Goal: Task Accomplishment & Management: Use online tool/utility

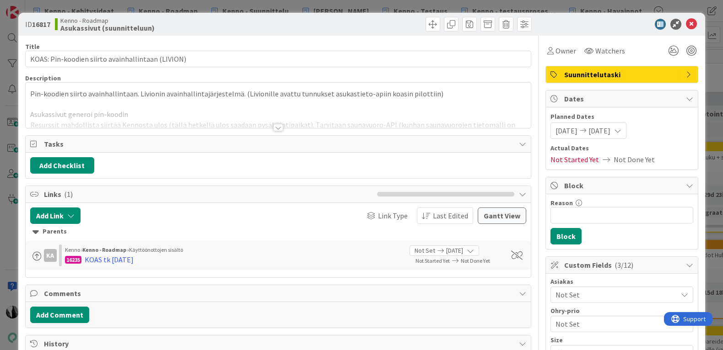
click at [277, 129] on div at bounding box center [278, 127] width 10 height 7
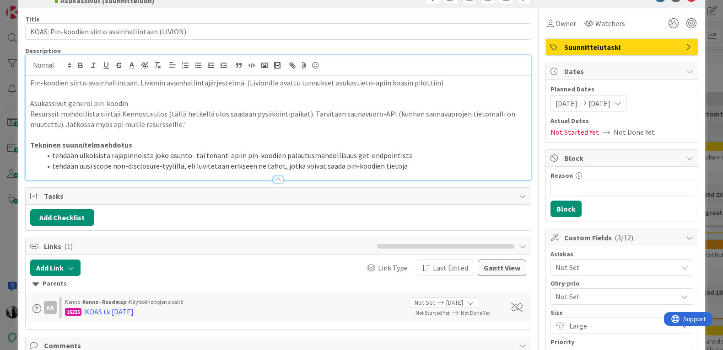
scroll to position [29, 0]
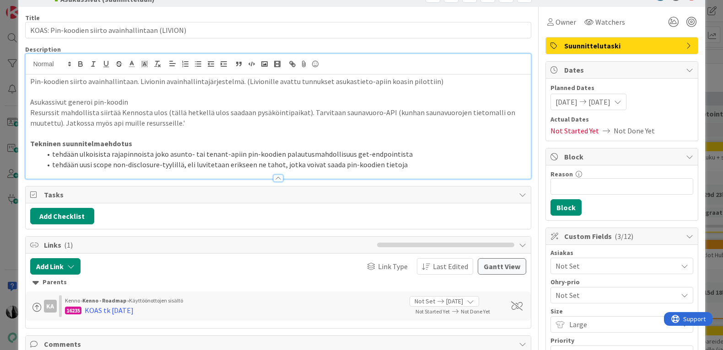
click at [441, 79] on p "Pin-koodien siirto avainhallintaan. Livionin avainhallintajärjestelmä. (Livioni…" at bounding box center [278, 81] width 496 height 11
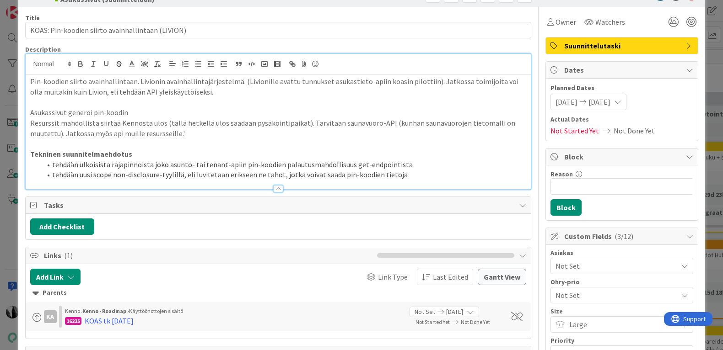
scroll to position [0, 0]
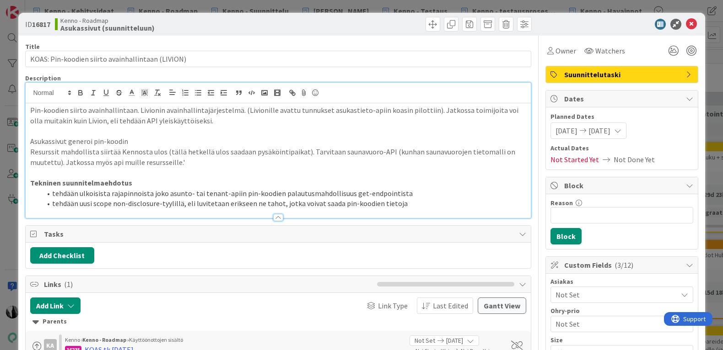
click at [579, 23] on div at bounding box center [617, 24] width 162 height 11
click at [694, 22] on icon at bounding box center [691, 24] width 11 height 11
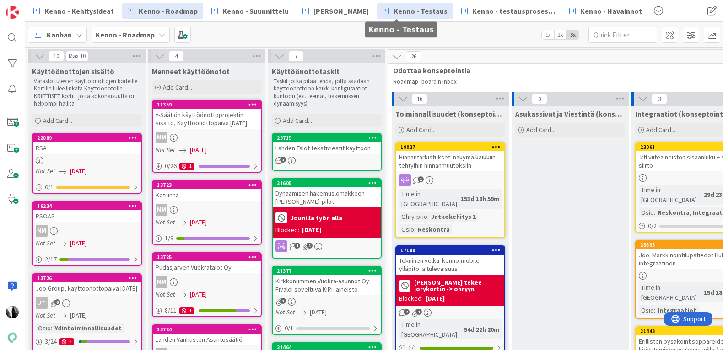
click at [400, 11] on span "Kenno - Testaus" at bounding box center [420, 10] width 54 height 11
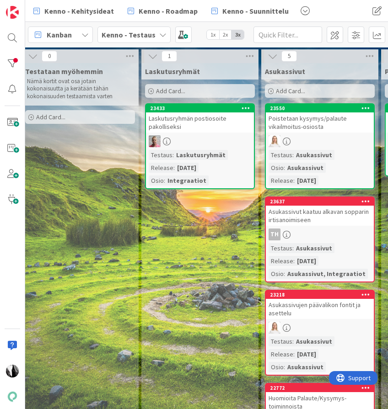
scroll to position [0, 29]
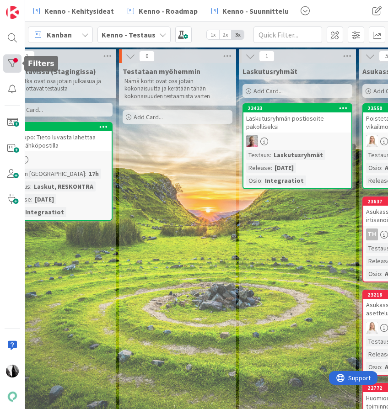
click at [12, 61] on div at bounding box center [12, 63] width 18 height 18
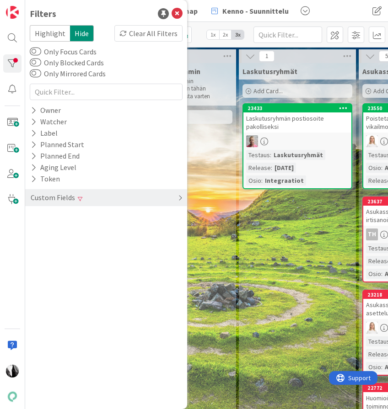
click at [51, 197] on div "Custom Fields" at bounding box center [53, 197] width 46 height 11
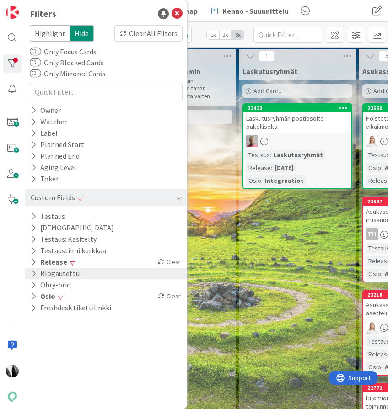
click at [68, 274] on button "Blogautettu" at bounding box center [55, 273] width 51 height 11
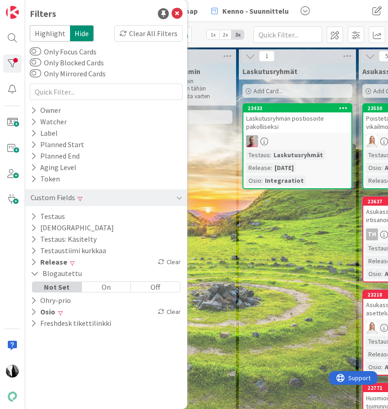
click at [108, 286] on div "On" at bounding box center [106, 287] width 49 height 10
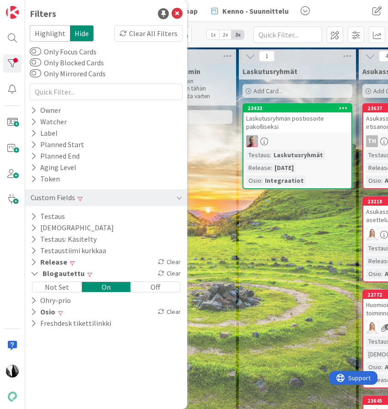
click at [149, 288] on div "Off" at bounding box center [155, 287] width 49 height 10
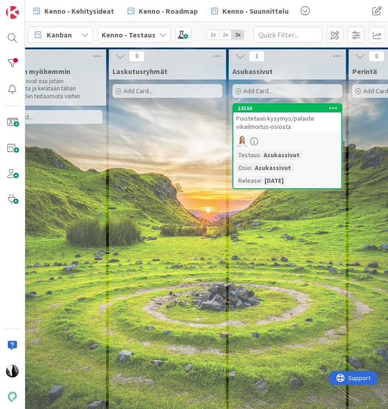
scroll to position [0, 164]
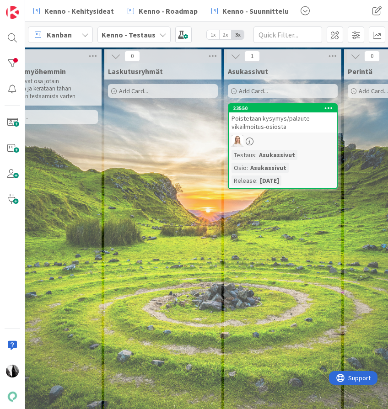
click at [274, 130] on div "Poistetaan kysymys/palaute vikailmoitus-osiosta" at bounding box center [283, 123] width 108 height 20
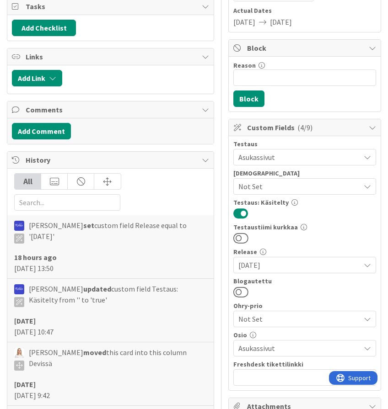
scroll to position [131, 0]
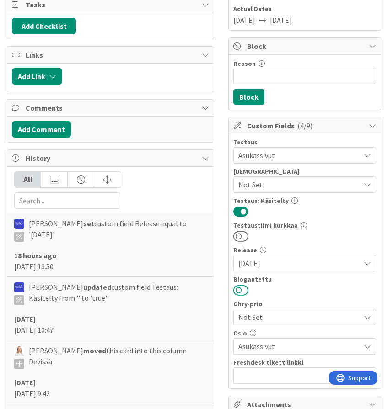
click at [245, 289] on button at bounding box center [240, 291] width 15 height 12
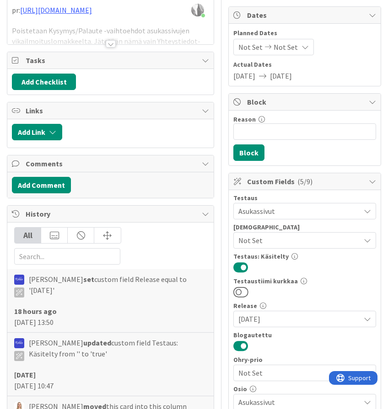
scroll to position [0, 0]
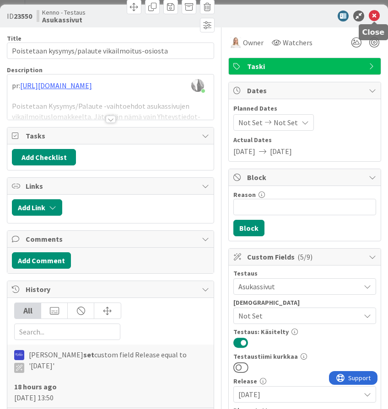
click at [375, 14] on icon at bounding box center [374, 16] width 11 height 11
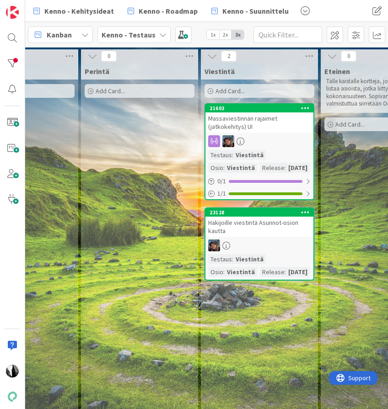
scroll to position [0, 427]
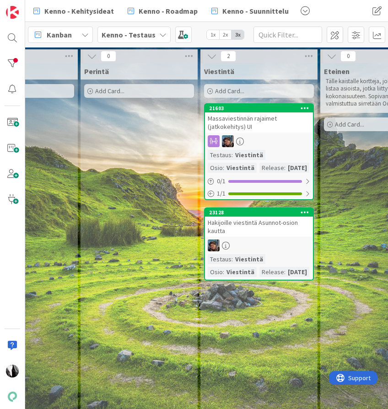
click at [264, 125] on div "Massaviestinnän rajaimet (jatkokehitys) UI" at bounding box center [259, 123] width 108 height 20
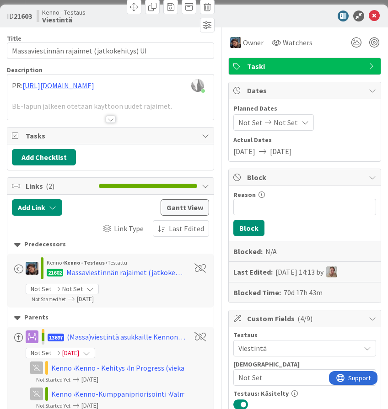
click at [112, 119] on div at bounding box center [111, 119] width 10 height 7
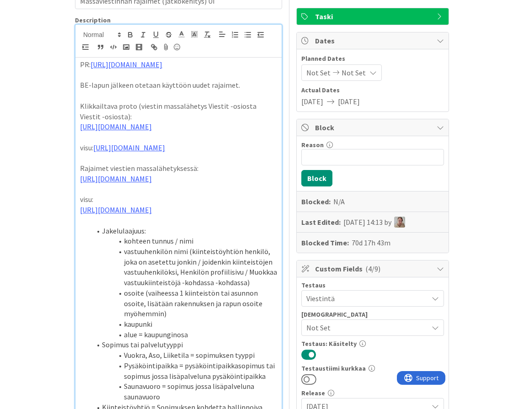
scroll to position [27, 0]
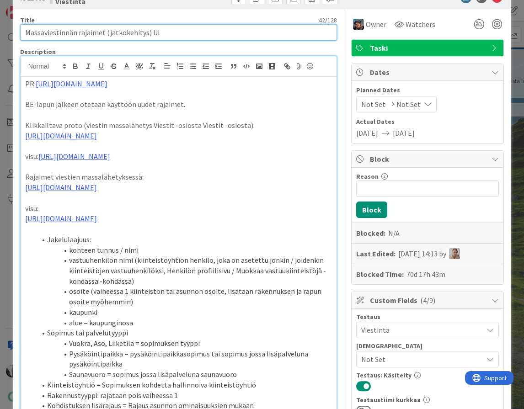
drag, startPoint x: 26, startPoint y: 32, endPoint x: 102, endPoint y: 35, distance: 76.0
click at [102, 35] on input "Massaviestinnän rajaimet (jatkokehitys) UI" at bounding box center [178, 32] width 317 height 16
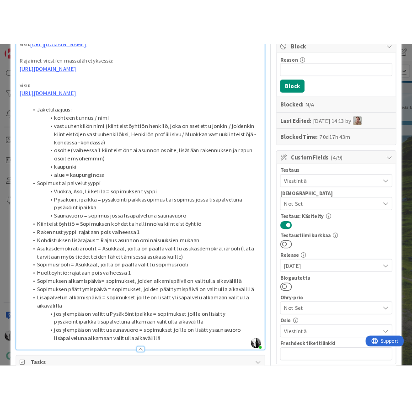
scroll to position [184, 0]
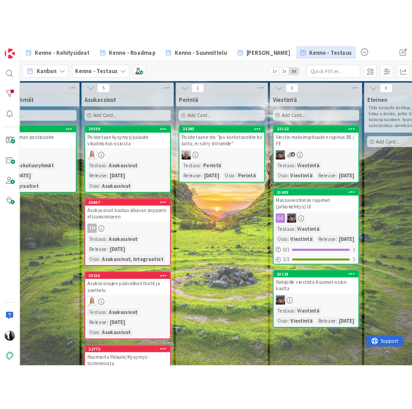
scroll to position [0, 280]
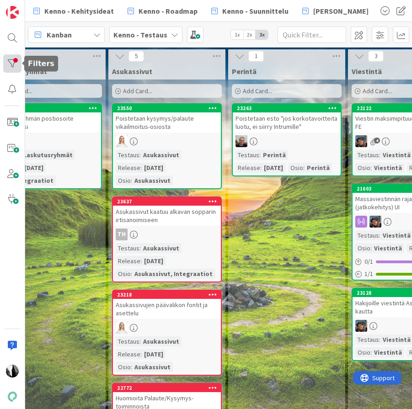
click at [11, 61] on div at bounding box center [12, 63] width 18 height 18
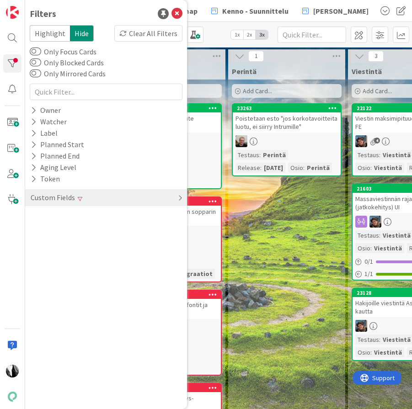
click at [55, 196] on div "Custom Fields" at bounding box center [53, 197] width 46 height 11
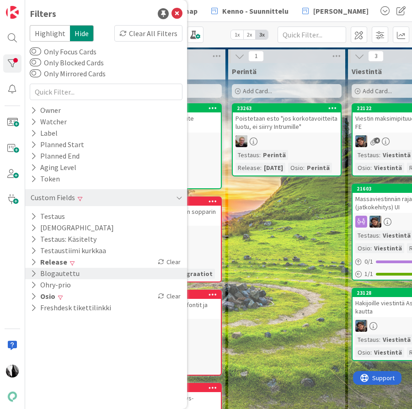
click at [72, 274] on button "Blogautettu" at bounding box center [55, 273] width 51 height 11
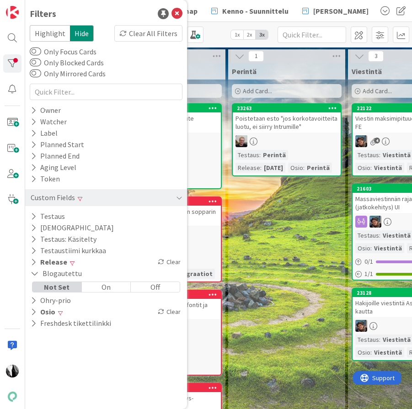
click at [153, 285] on div "Off" at bounding box center [155, 287] width 49 height 10
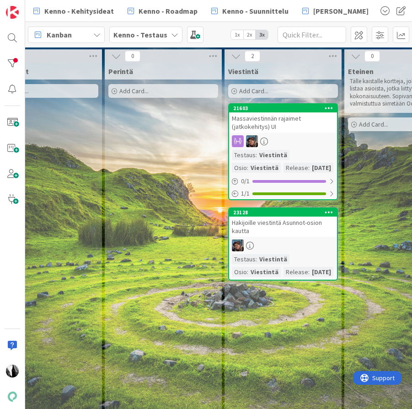
scroll to position [0, 405]
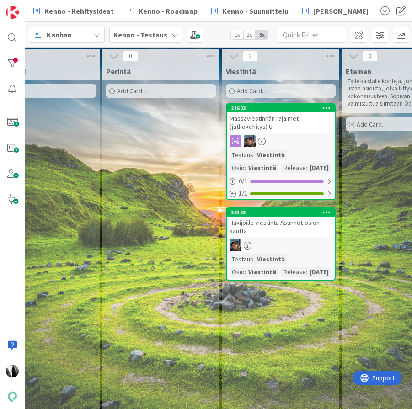
click at [290, 132] on div "Massaviestinnän rajaimet (jatkokehitys) UI" at bounding box center [281, 123] width 108 height 20
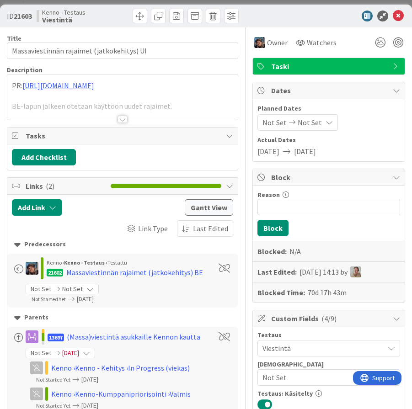
click at [123, 118] on div at bounding box center [123, 119] width 10 height 7
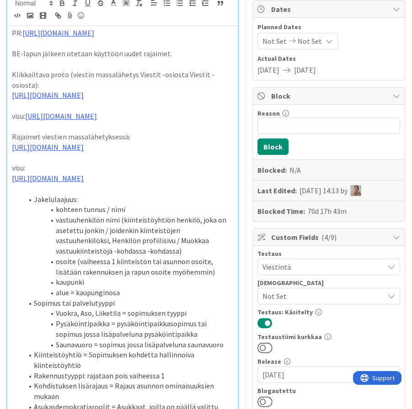
scroll to position [70, 0]
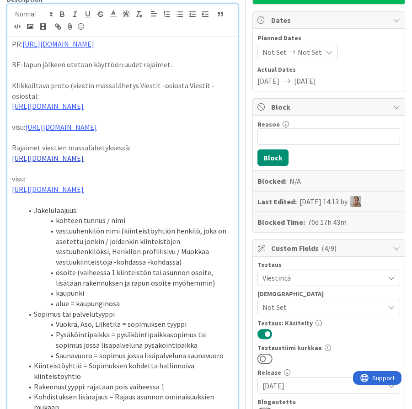
click at [84, 163] on link "https://www.figma.com/design/F8K4NeEJpXdhuNz0ckoPp4/Viestint%C3%A4?node-id=261-…" at bounding box center [48, 158] width 72 height 9
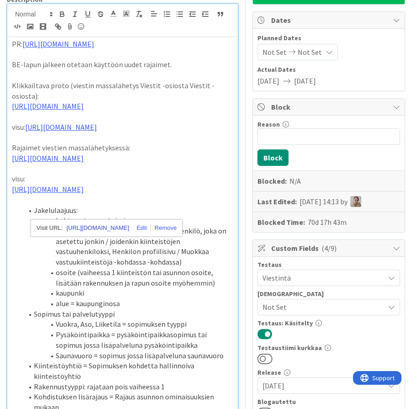
click at [112, 226] on link "https://www.figma.com/design/F8K4NeEJpXdhuNz0ckoPp4/Viestint%C3%A4?node-id=261-…" at bounding box center [97, 228] width 63 height 12
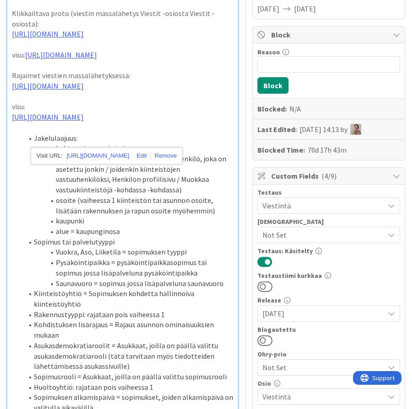
scroll to position [162, 0]
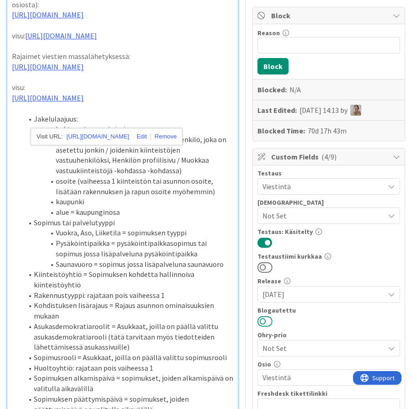
click at [269, 321] on button at bounding box center [265, 322] width 15 height 12
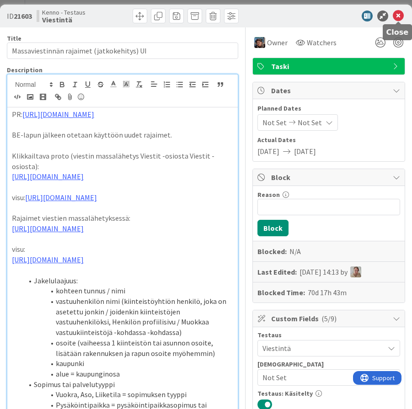
click at [398, 13] on icon at bounding box center [398, 16] width 11 height 11
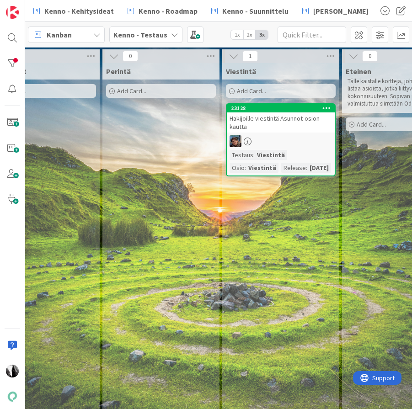
click at [289, 134] on div "23128 Hakijoille viestintä Asunnot-osion kautta Testaus : Viestintä Osio : Vies…" at bounding box center [281, 139] width 110 height 73
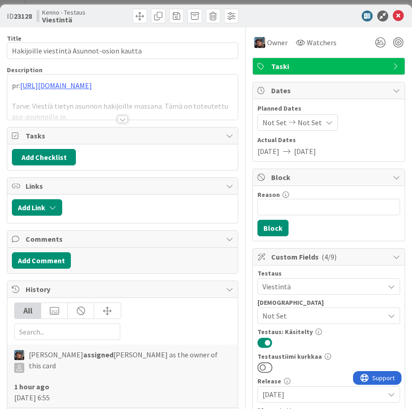
click at [121, 118] on div at bounding box center [123, 119] width 10 height 7
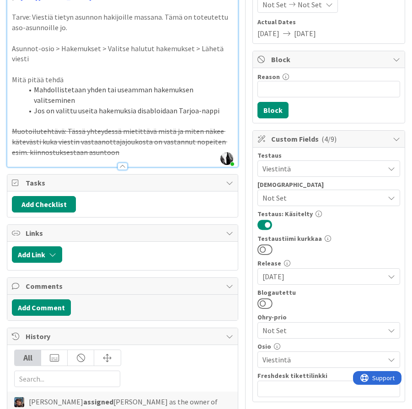
scroll to position [120, 0]
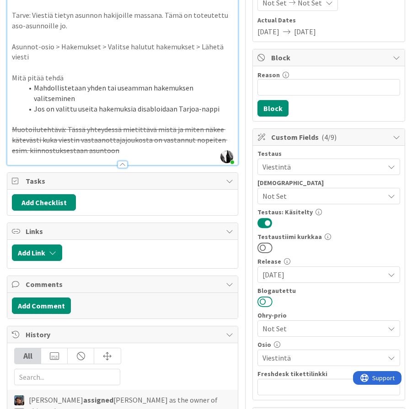
click at [268, 301] on button at bounding box center [265, 302] width 15 height 12
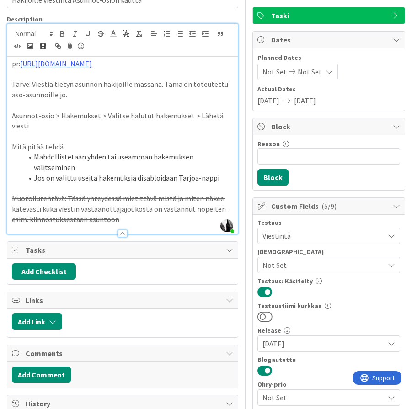
scroll to position [0, 0]
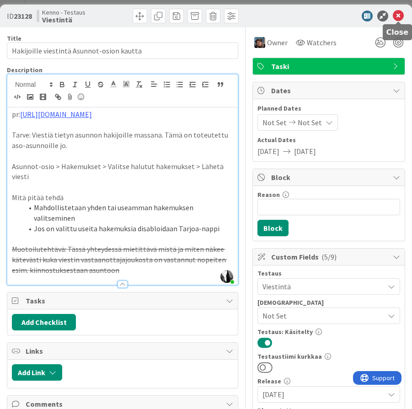
click at [399, 14] on icon at bounding box center [398, 16] width 11 height 11
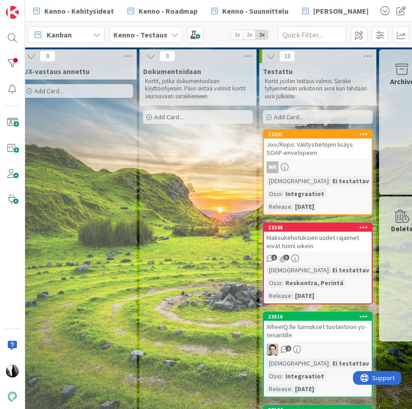
scroll to position [0, 1103]
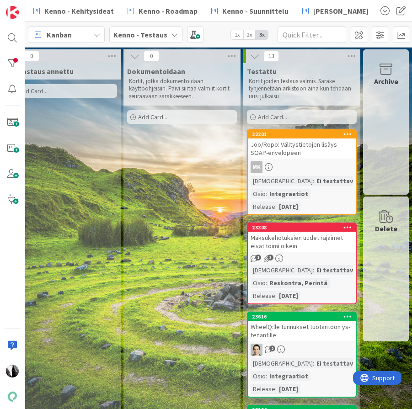
click at [320, 150] on div "Joo/Ropo: Välitystietojen lisäys SOAP-envelopeen" at bounding box center [302, 149] width 108 height 20
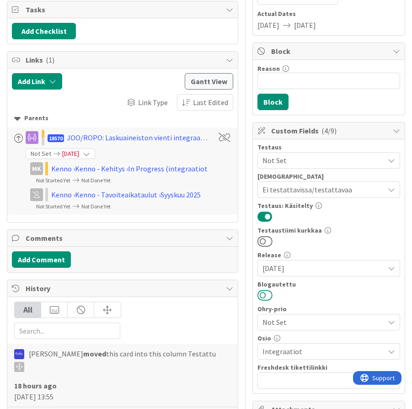
click at [268, 296] on button at bounding box center [265, 296] width 15 height 12
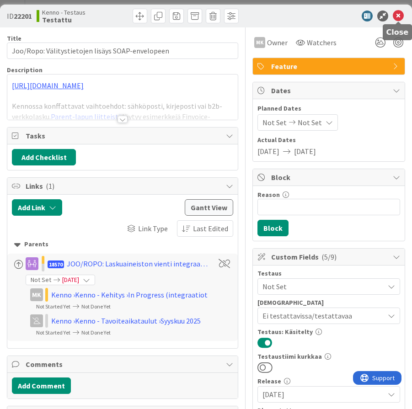
click at [401, 14] on icon at bounding box center [398, 16] width 11 height 11
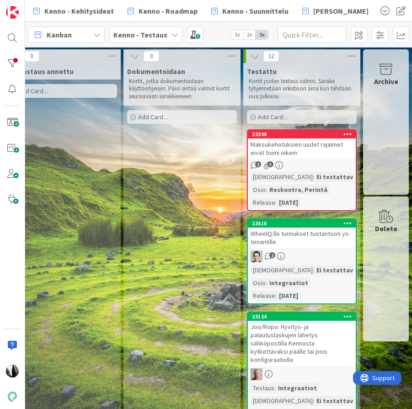
click at [310, 151] on div "Maksukehotuksien uudet rajaimet eivät toimi oikein" at bounding box center [302, 149] width 108 height 20
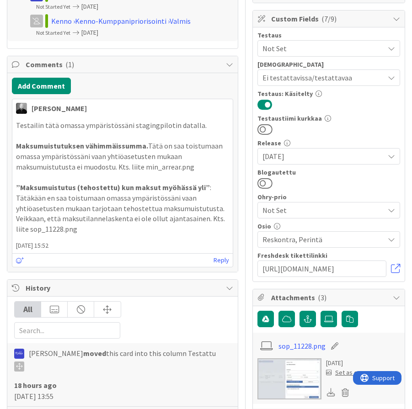
scroll to position [305, 0]
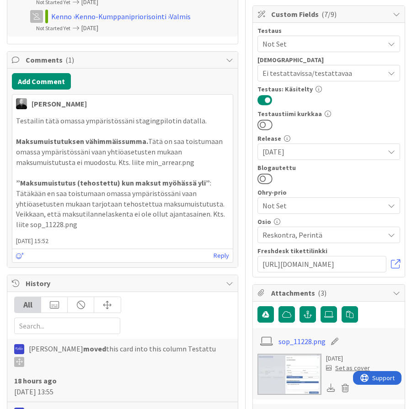
click at [390, 234] on icon at bounding box center [391, 234] width 7 height 7
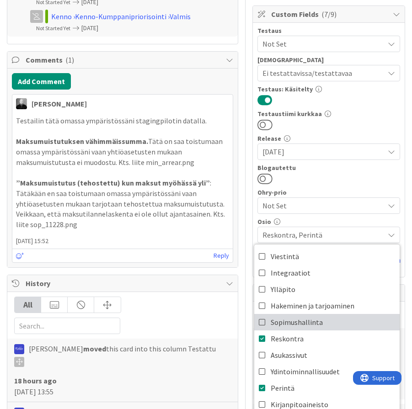
scroll to position [10, 0]
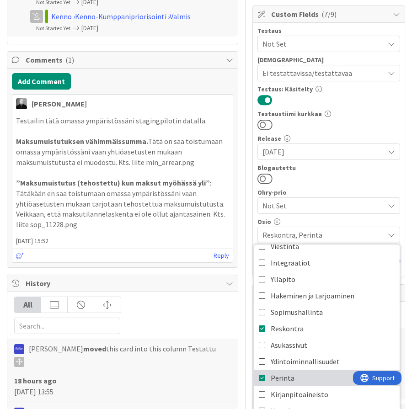
click at [264, 350] on icon at bounding box center [262, 378] width 7 height 14
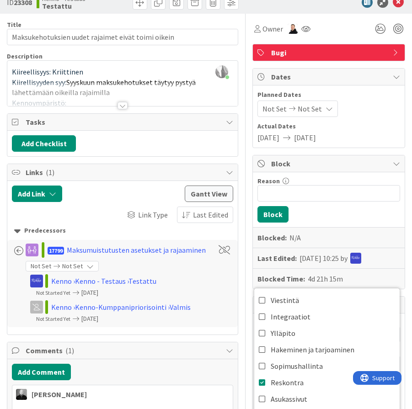
scroll to position [0, 0]
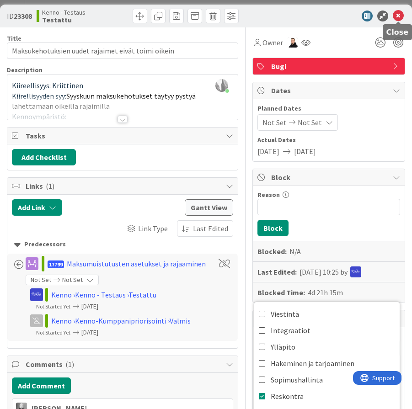
click at [400, 14] on icon at bounding box center [398, 16] width 11 height 11
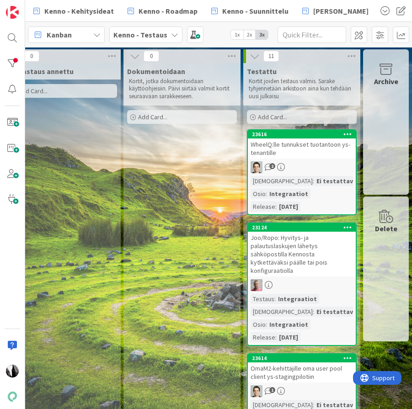
click at [301, 152] on div "WheelQ:lle tunnukset tuotantoon ys-tenantille" at bounding box center [302, 149] width 108 height 20
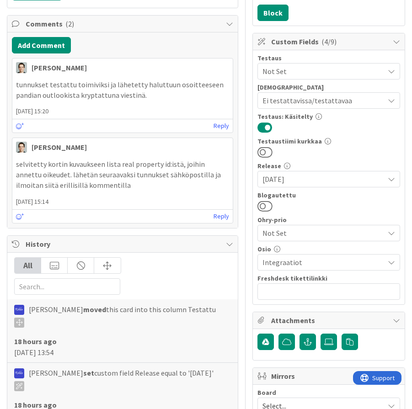
scroll to position [231, 0]
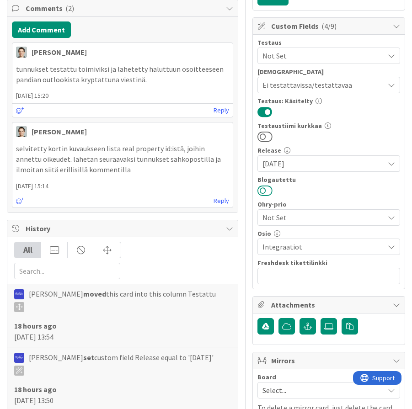
click at [268, 191] on button at bounding box center [265, 191] width 15 height 12
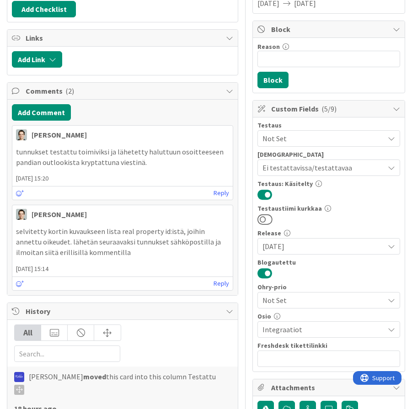
scroll to position [0, 0]
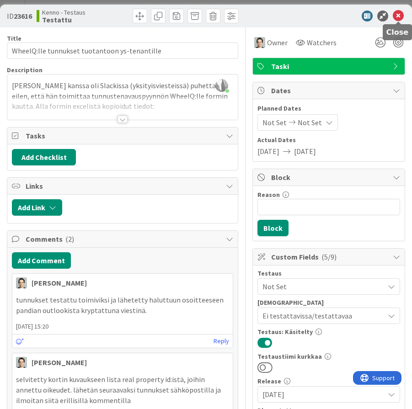
click at [398, 14] on icon at bounding box center [398, 16] width 11 height 11
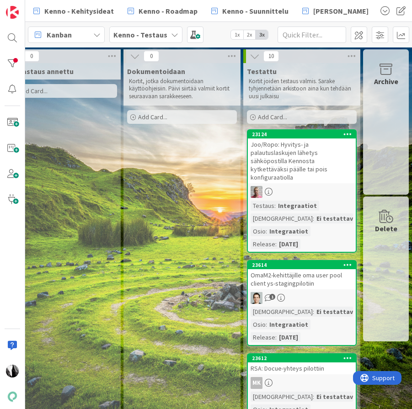
click at [313, 165] on div "Joo/Ropo: Hyvitys- ja palautuslaskujen lähetys sähköpostilla Kennosta kytkettäv…" at bounding box center [302, 161] width 108 height 45
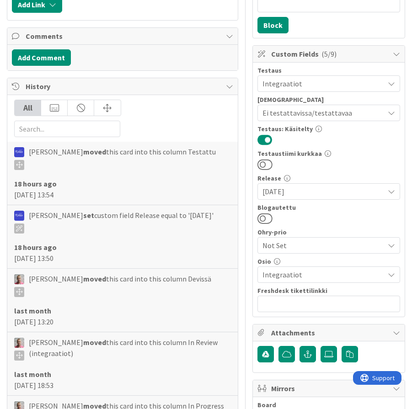
scroll to position [209, 0]
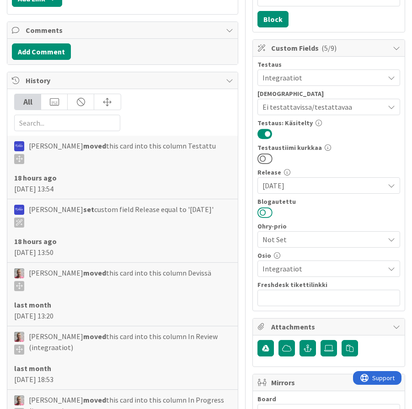
click at [269, 214] on button at bounding box center [265, 213] width 15 height 12
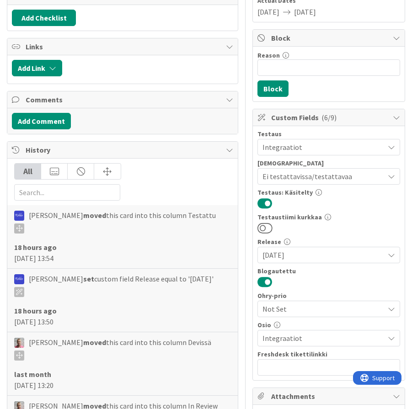
scroll to position [0, 0]
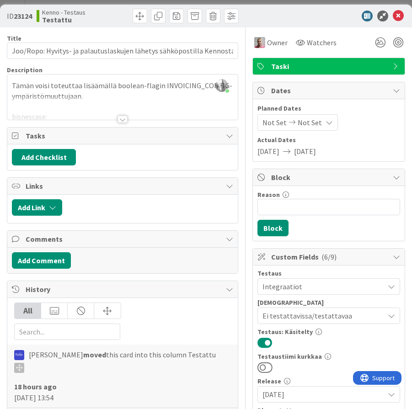
click at [124, 118] on div at bounding box center [123, 119] width 10 height 7
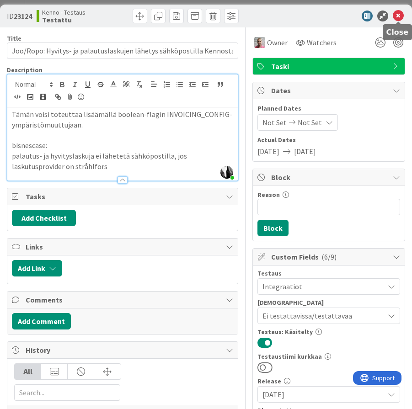
click at [399, 13] on icon at bounding box center [398, 16] width 11 height 11
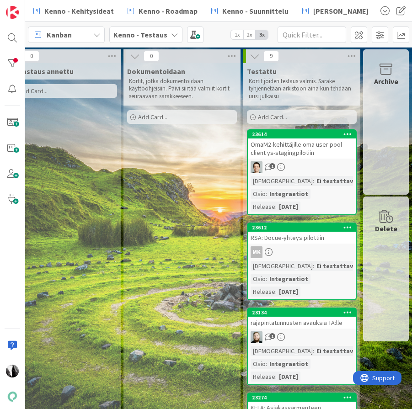
click at [307, 168] on div "1" at bounding box center [302, 167] width 108 height 12
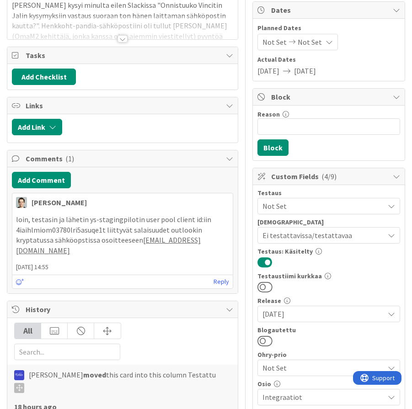
scroll to position [82, 0]
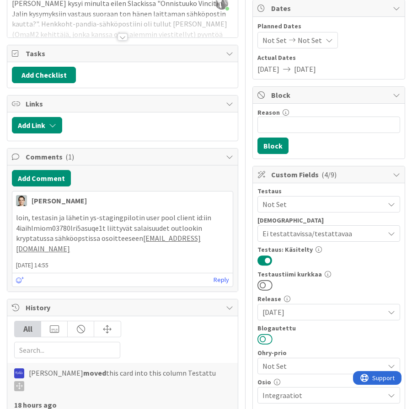
click at [269, 338] on button at bounding box center [265, 340] width 15 height 12
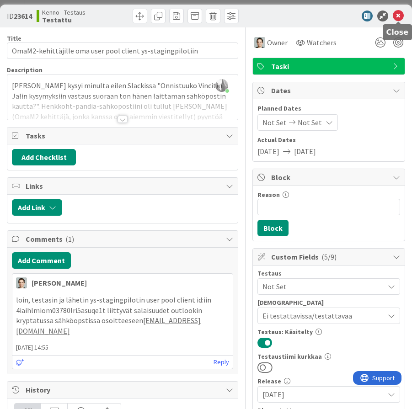
click at [398, 16] on icon at bounding box center [398, 16] width 11 height 11
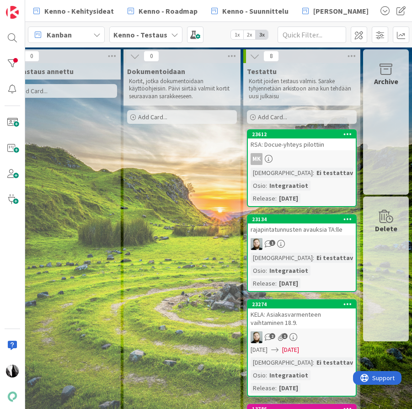
click at [301, 161] on div "MK" at bounding box center [302, 159] width 108 height 12
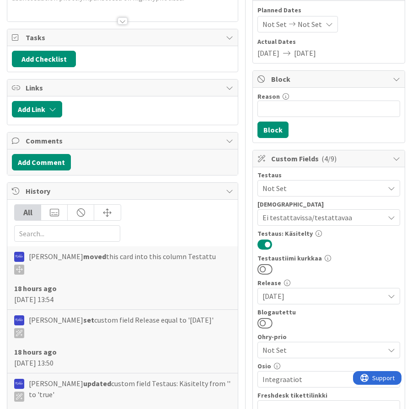
scroll to position [99, 0]
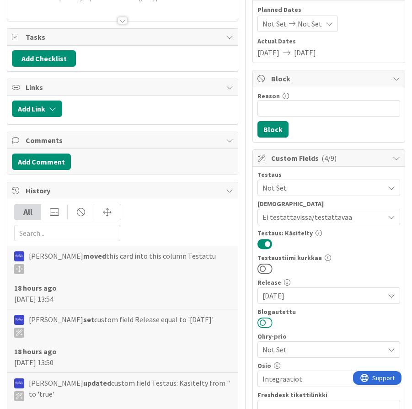
click at [267, 323] on button at bounding box center [265, 323] width 15 height 12
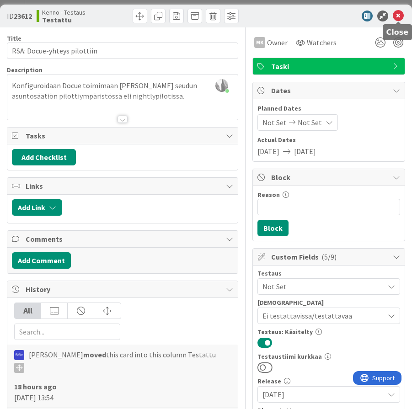
click at [399, 18] on icon at bounding box center [398, 16] width 11 height 11
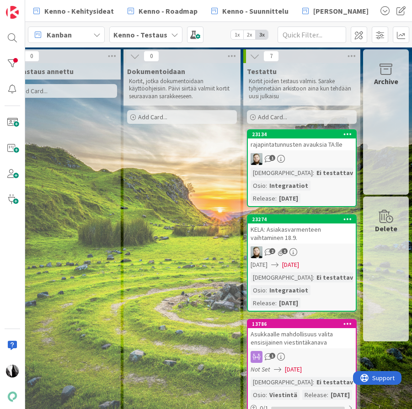
click at [317, 151] on div "23134 rajapintatunnusten avauksia TA:lle 1 Testaushuomiot : Ei testattavi... Os…" at bounding box center [302, 168] width 110 height 78
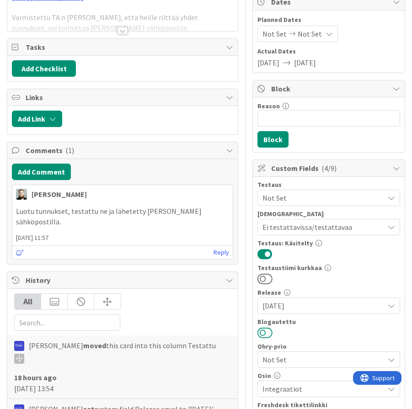
click at [269, 333] on button at bounding box center [265, 333] width 15 height 12
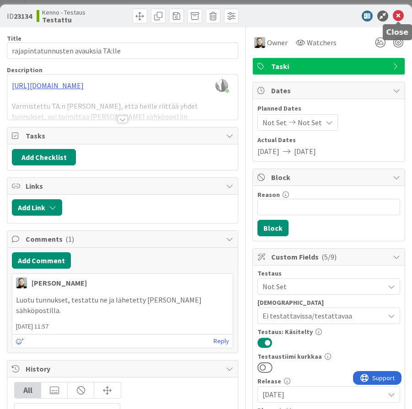
click at [399, 14] on icon at bounding box center [398, 16] width 11 height 11
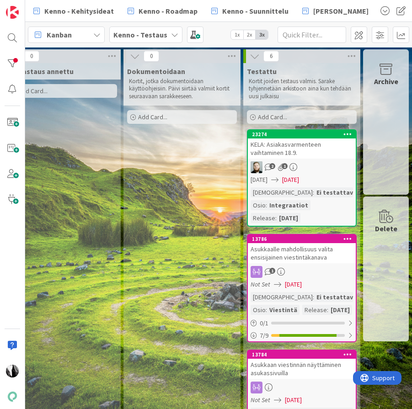
click at [313, 151] on div "KELA: Asiakasvarmenteen vaihtaminen 18.9." at bounding box center [302, 149] width 108 height 20
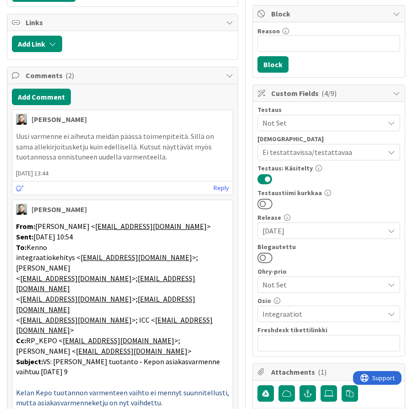
scroll to position [212, 0]
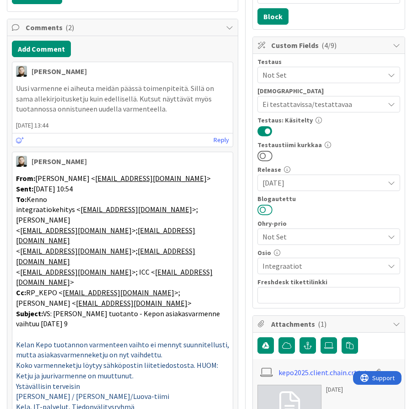
click at [269, 210] on button at bounding box center [265, 210] width 15 height 12
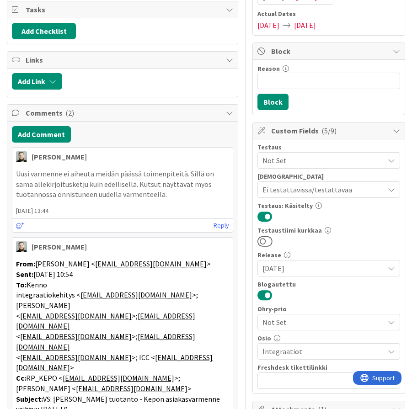
scroll to position [0, 0]
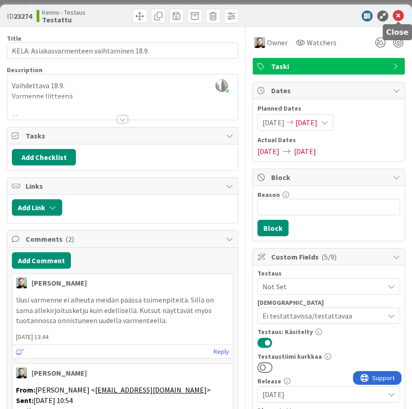
click at [401, 15] on icon at bounding box center [398, 16] width 11 height 11
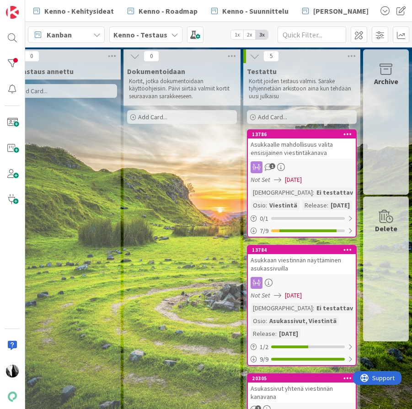
click at [316, 157] on div "Asukkaalle mahdollisuus valita ensisijainen viestintäkanava" at bounding box center [302, 149] width 108 height 20
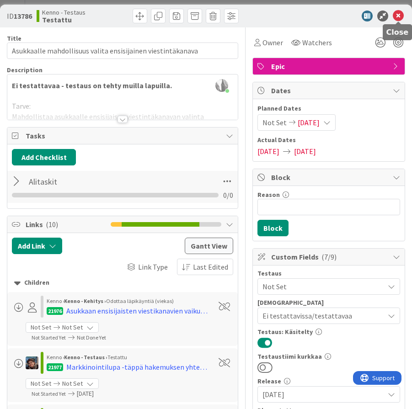
click at [397, 12] on icon at bounding box center [398, 16] width 11 height 11
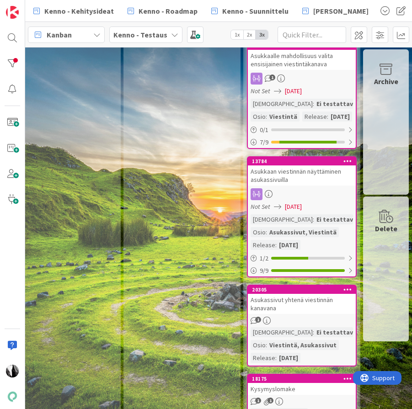
click at [305, 186] on div "Asukkaan viestinnän näyttäminen asukassivuilla" at bounding box center [302, 176] width 108 height 20
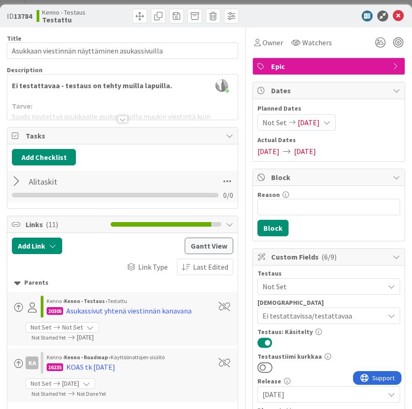
click at [123, 119] on div at bounding box center [123, 119] width 10 height 7
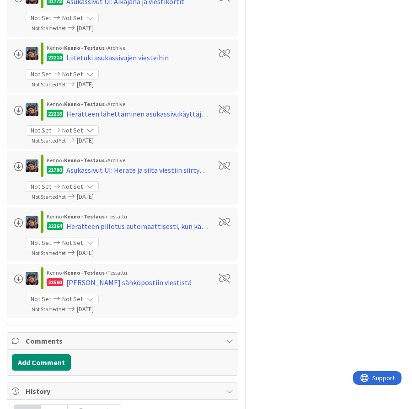
scroll to position [1302, 0]
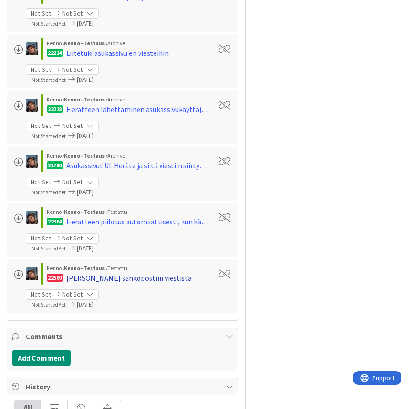
click at [136, 276] on div "Linkki sähköpostiin viestistä" at bounding box center [128, 278] width 125 height 11
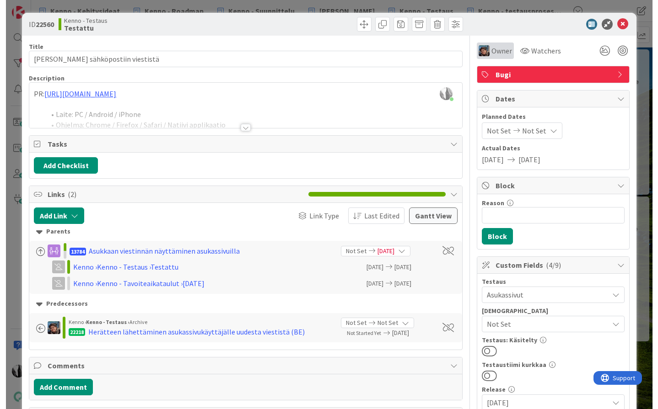
scroll to position [0, 855]
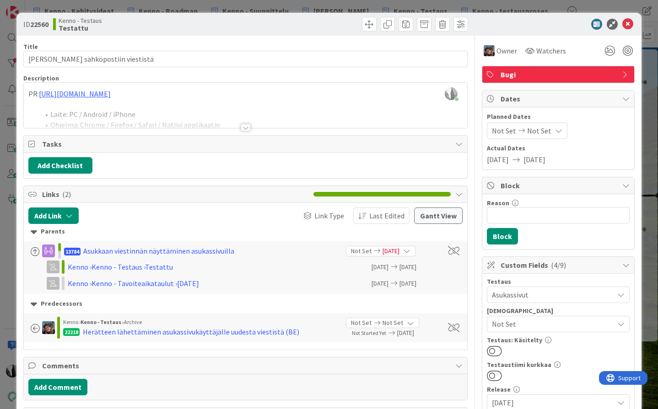
click at [246, 127] on div at bounding box center [246, 127] width 10 height 7
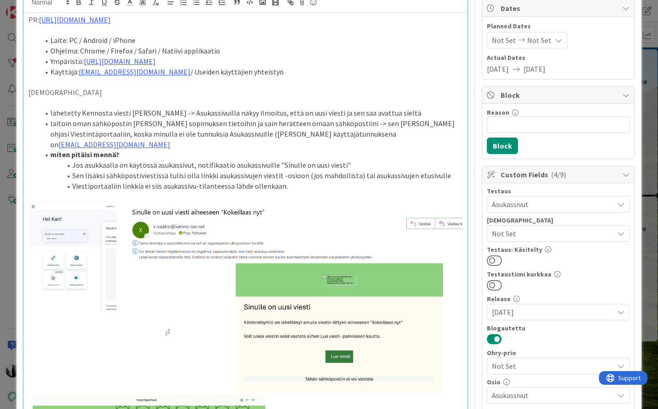
scroll to position [0, 0]
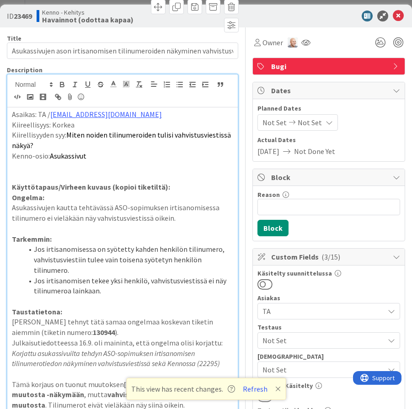
scroll to position [535, 0]
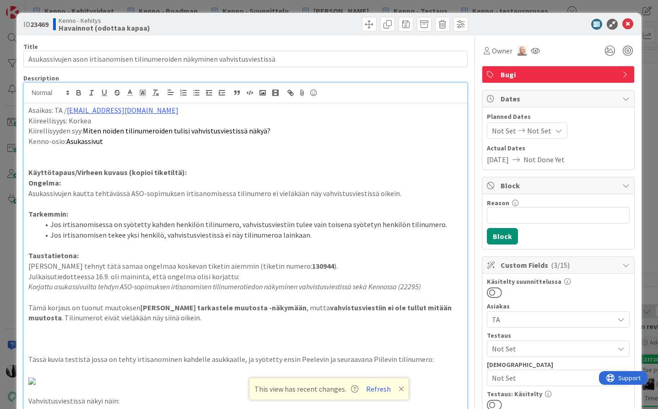
scroll to position [535, 0]
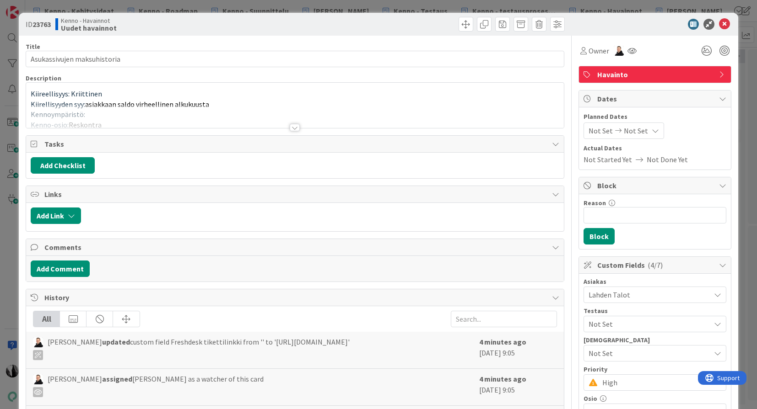
click at [296, 126] on div at bounding box center [295, 127] width 10 height 7
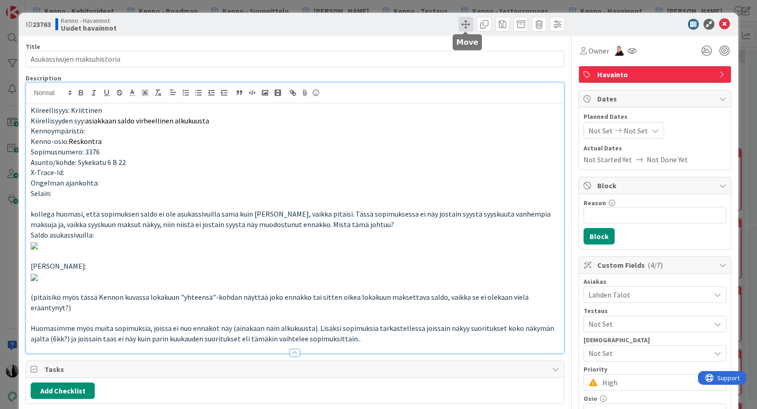
click at [470, 24] on span at bounding box center [465, 24] width 15 height 15
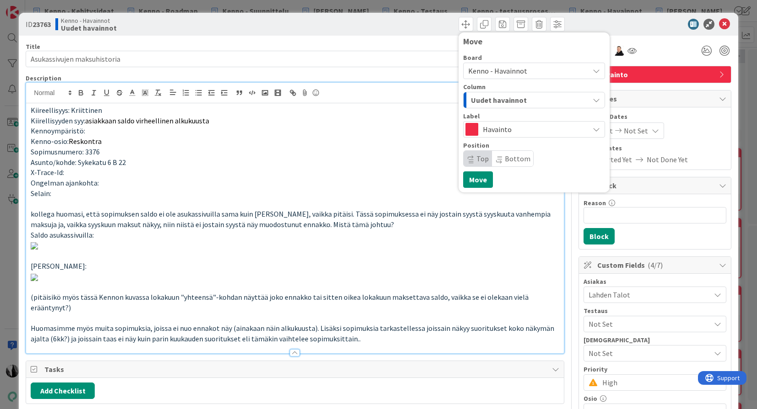
click at [517, 72] on span "Kenno - Havainnot" at bounding box center [497, 70] width 59 height 9
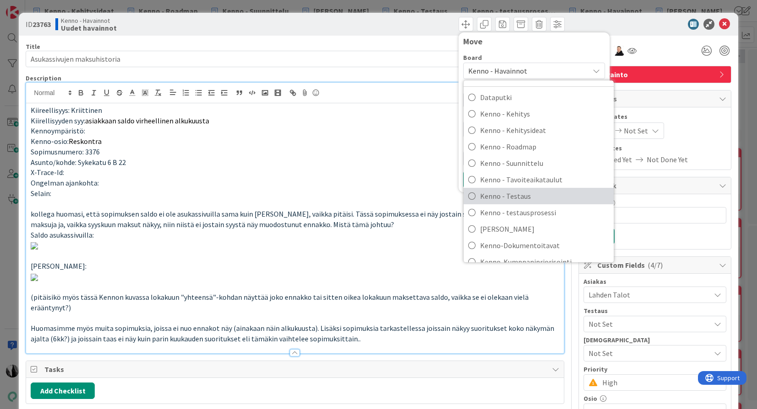
scroll to position [16, 0]
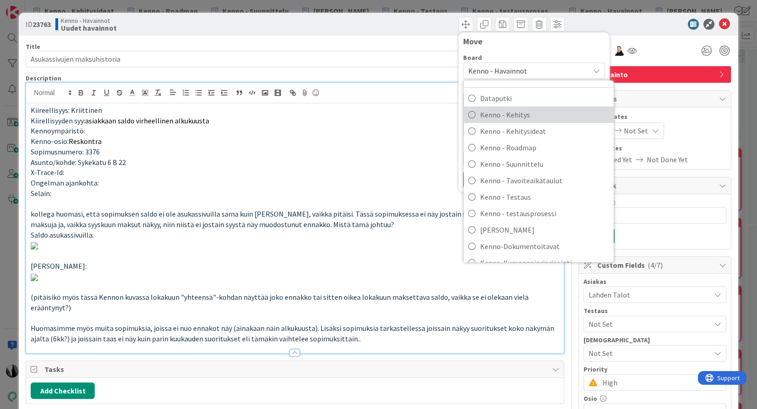
click at [529, 109] on span "Kenno - Kehitys" at bounding box center [544, 115] width 129 height 14
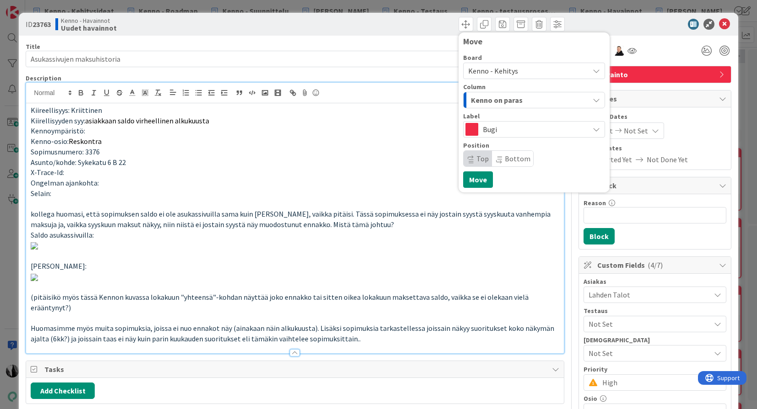
click at [537, 100] on div "Kenno on paras" at bounding box center [528, 100] width 120 height 15
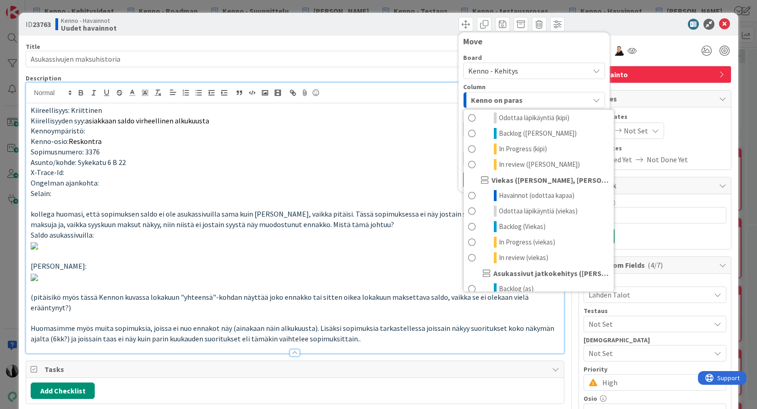
scroll to position [463, 0]
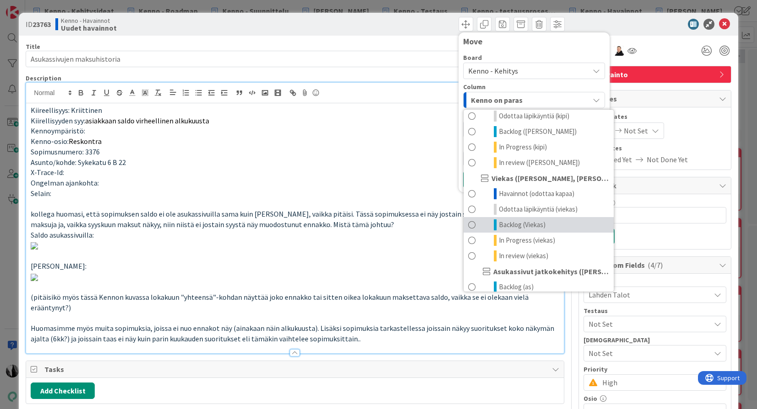
click at [519, 220] on span "Backlog (Viekas)" at bounding box center [522, 225] width 47 height 11
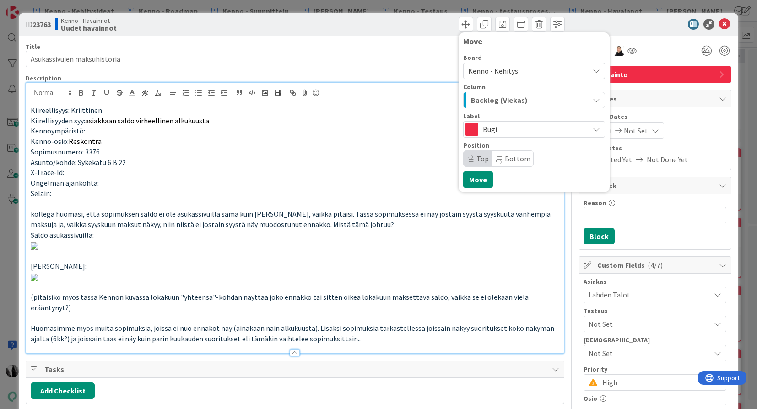
click at [480, 154] on span "Top" at bounding box center [482, 158] width 12 height 9
click at [479, 179] on button "Move" at bounding box center [478, 180] width 30 height 16
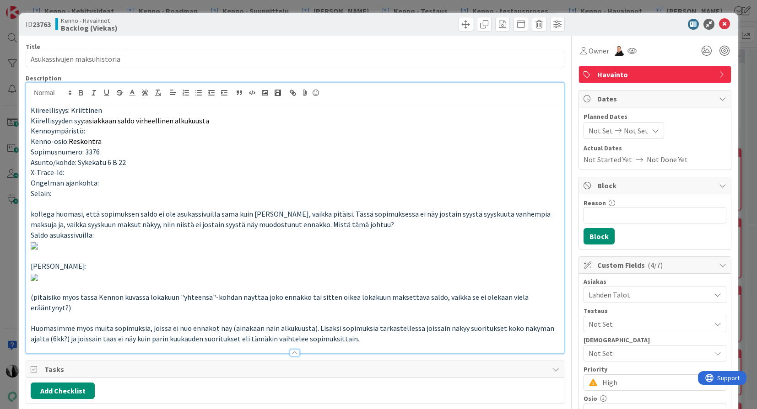
type input "Asukassivujen maksuhistoria"
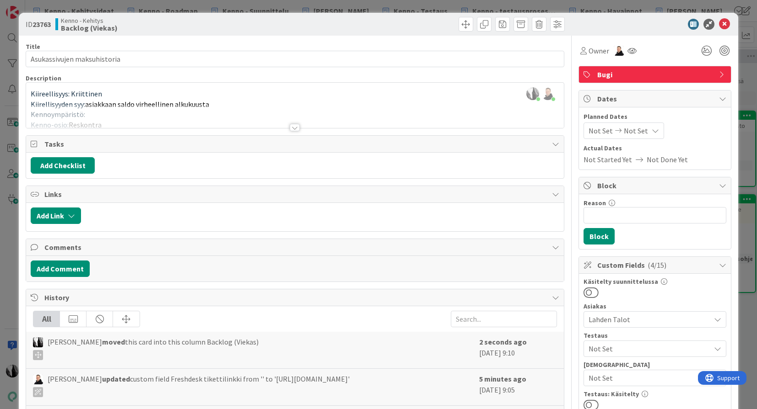
type input "Asukassivujen maksuhistoria"
click at [657, 23] on div at bounding box center [650, 24] width 162 height 11
click at [657, 23] on icon at bounding box center [724, 24] width 11 height 11
